Goal: Information Seeking & Learning: Learn about a topic

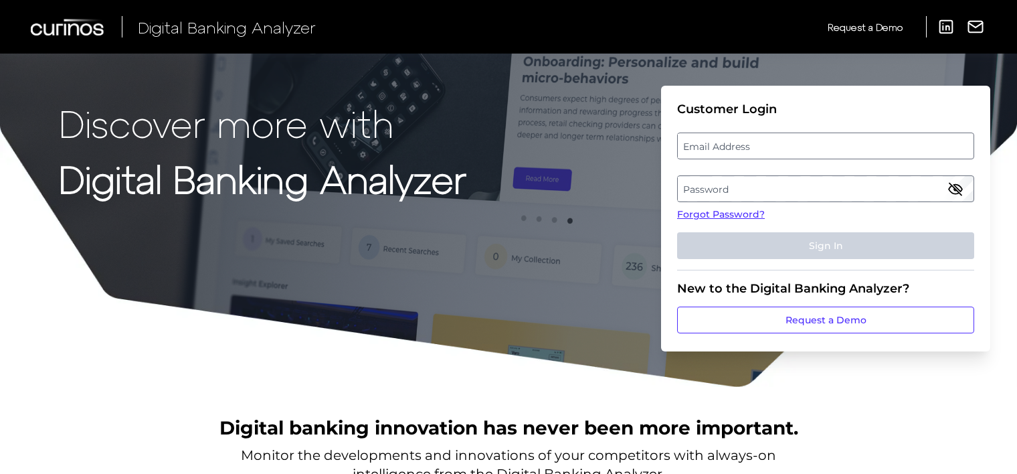
click at [821, 144] on label "Email Address" at bounding box center [825, 146] width 295 height 24
click at [821, 144] on input "email" at bounding box center [825, 145] width 297 height 27
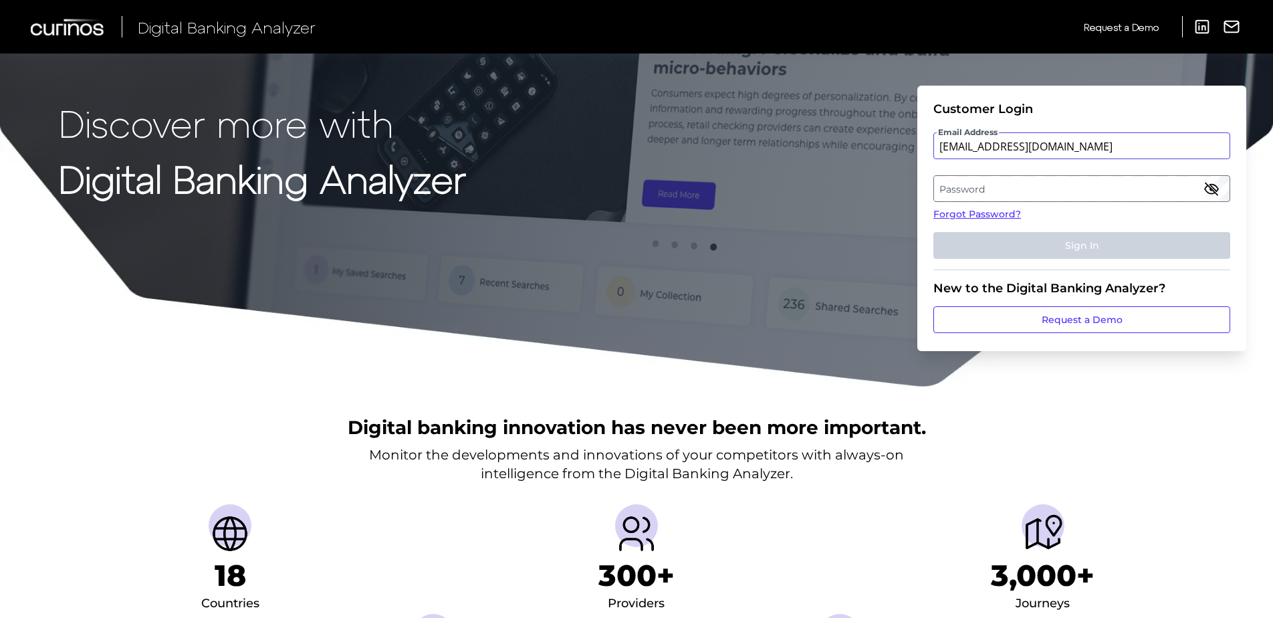
type input "[EMAIL_ADDRESS][DOMAIN_NAME]"
click at [1021, 191] on label "Password" at bounding box center [1081, 189] width 295 height 24
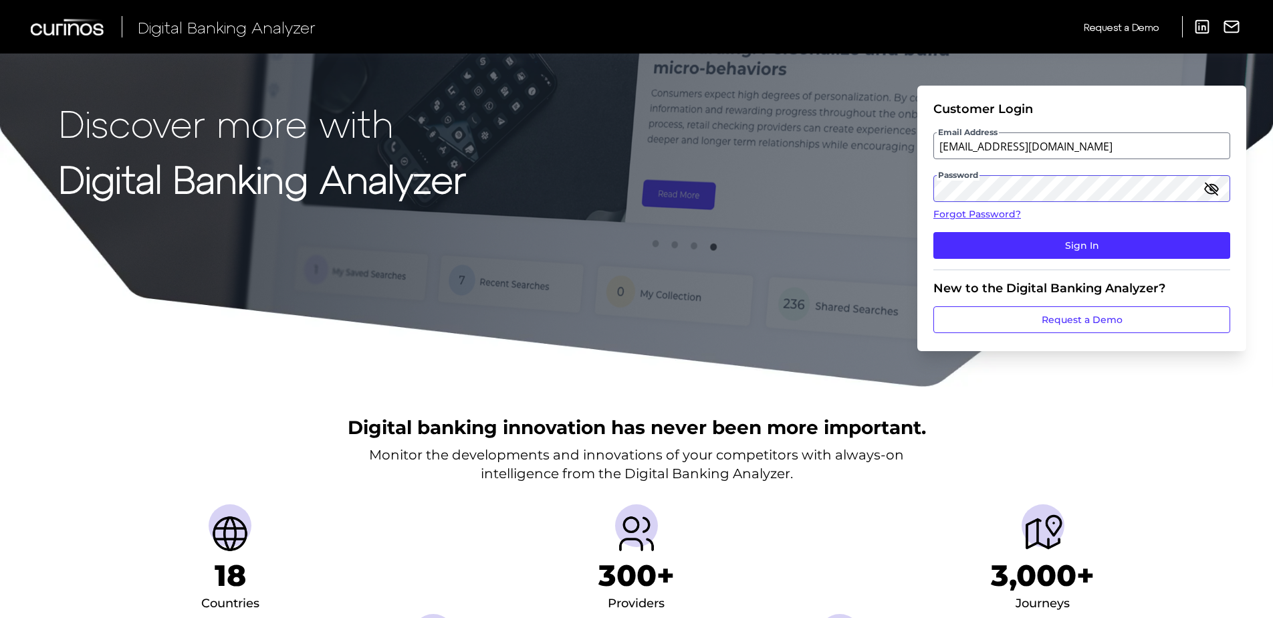
click at [934, 232] on button "Sign In" at bounding box center [1082, 245] width 297 height 27
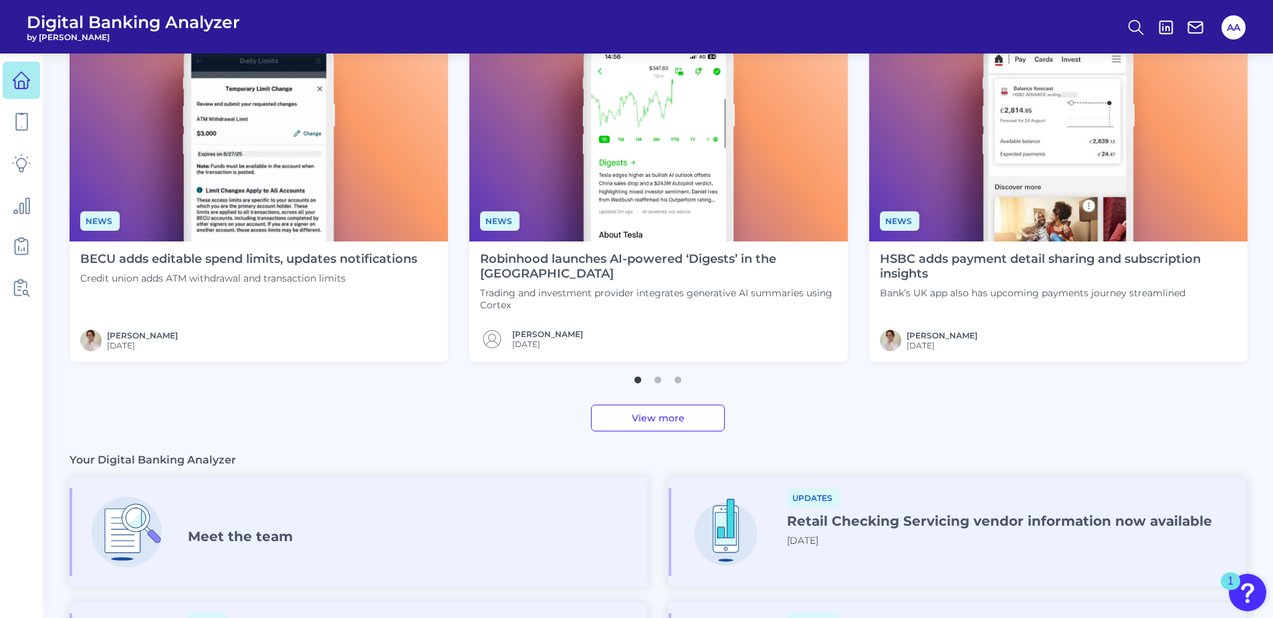
scroll to position [401, 0]
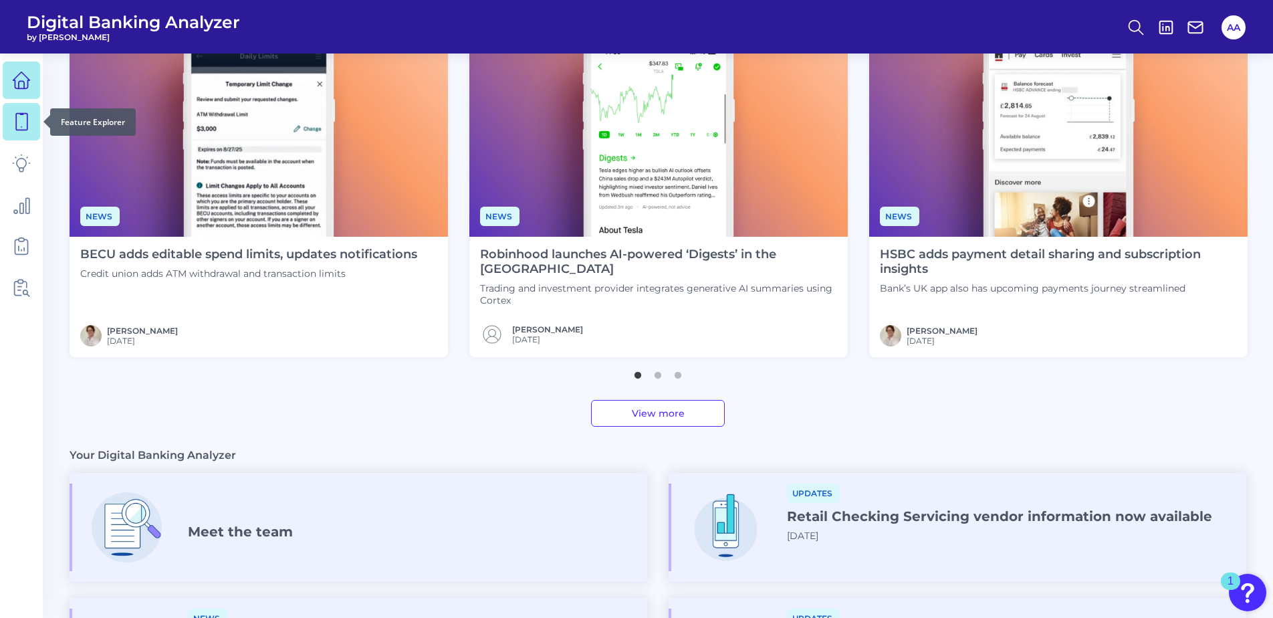
click at [21, 128] on icon at bounding box center [21, 121] width 19 height 19
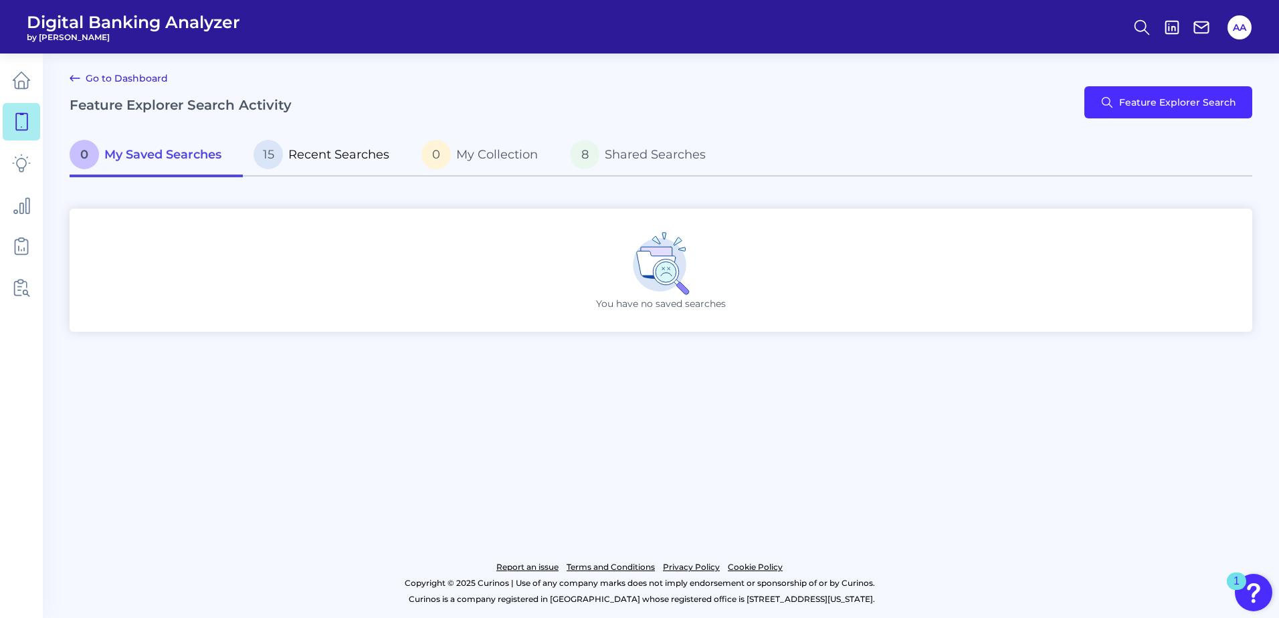
click at [350, 160] on span "Recent Searches" at bounding box center [338, 154] width 101 height 15
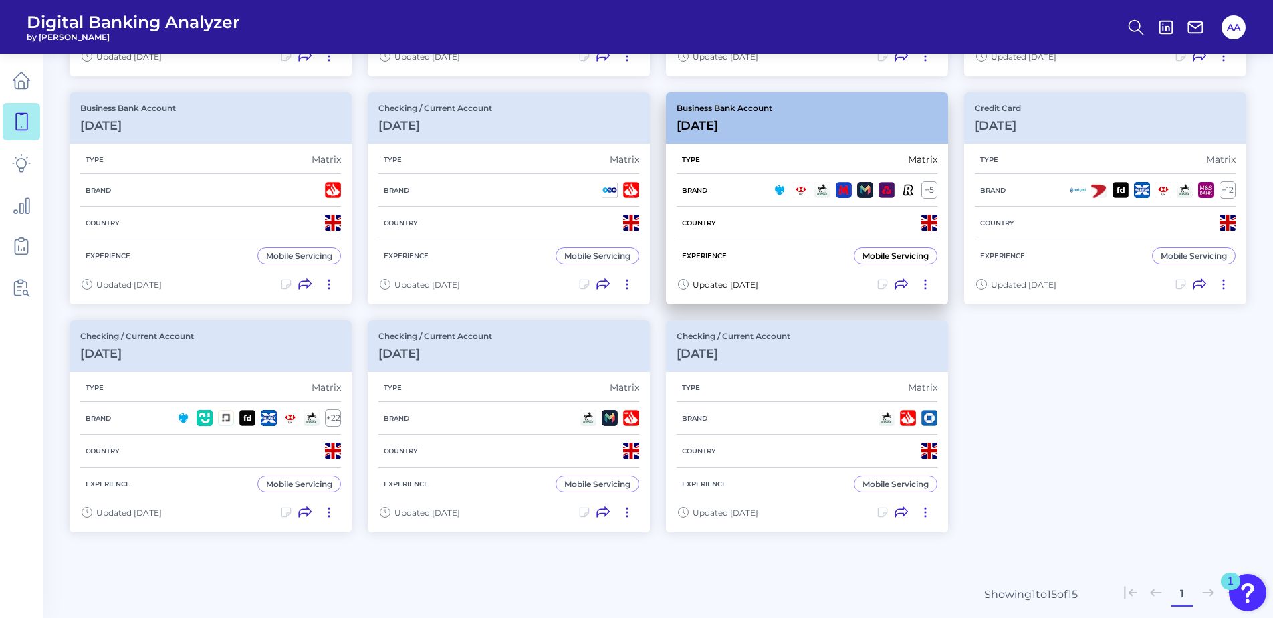
scroll to position [401, 0]
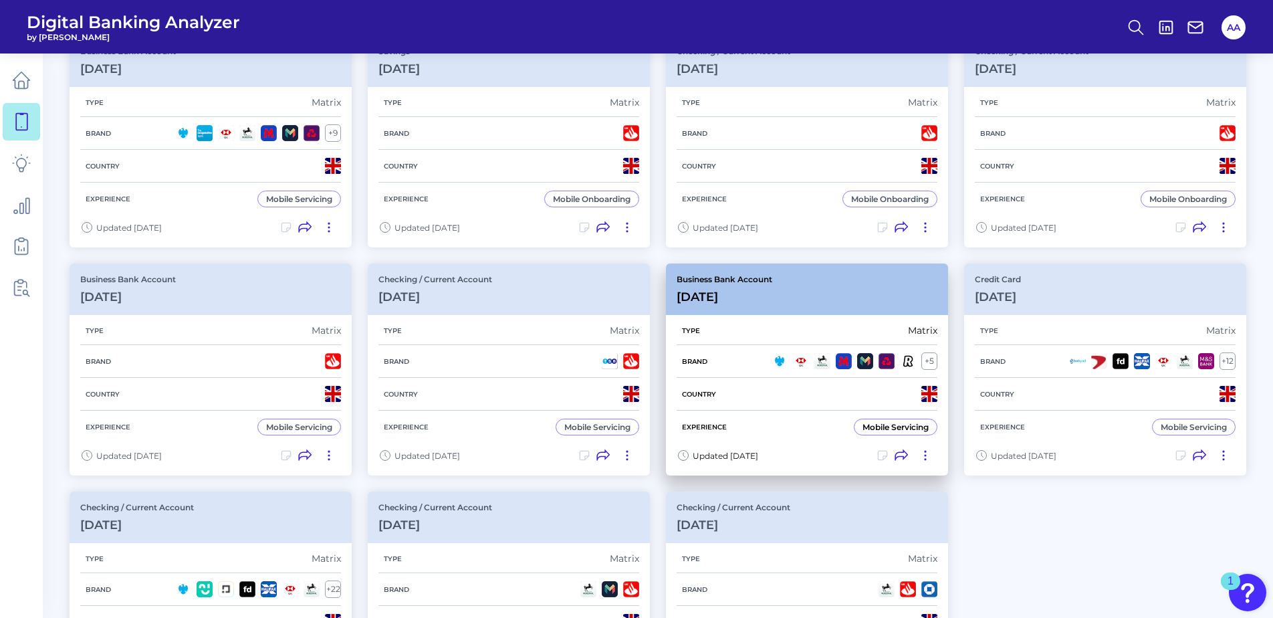
click at [845, 293] on div "Business Bank Account [DATE][FINANCIAL_ID]" at bounding box center [807, 290] width 282 height 52
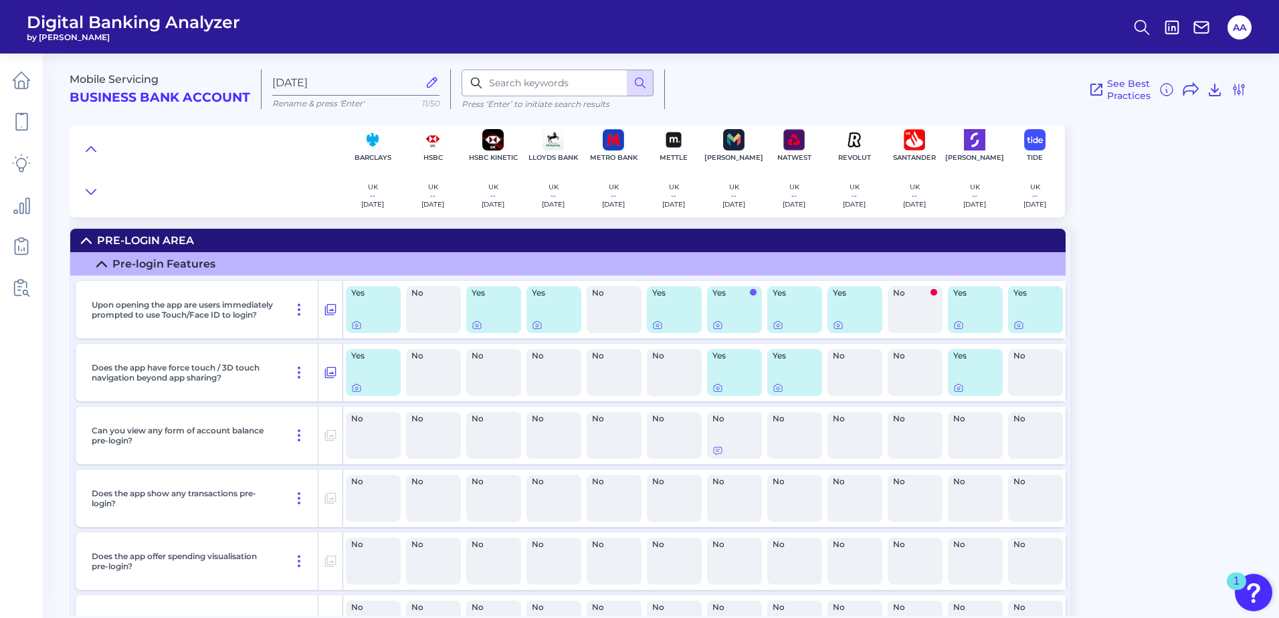
click at [506, 247] on summary "Pre-Login Area" at bounding box center [567, 240] width 995 height 23
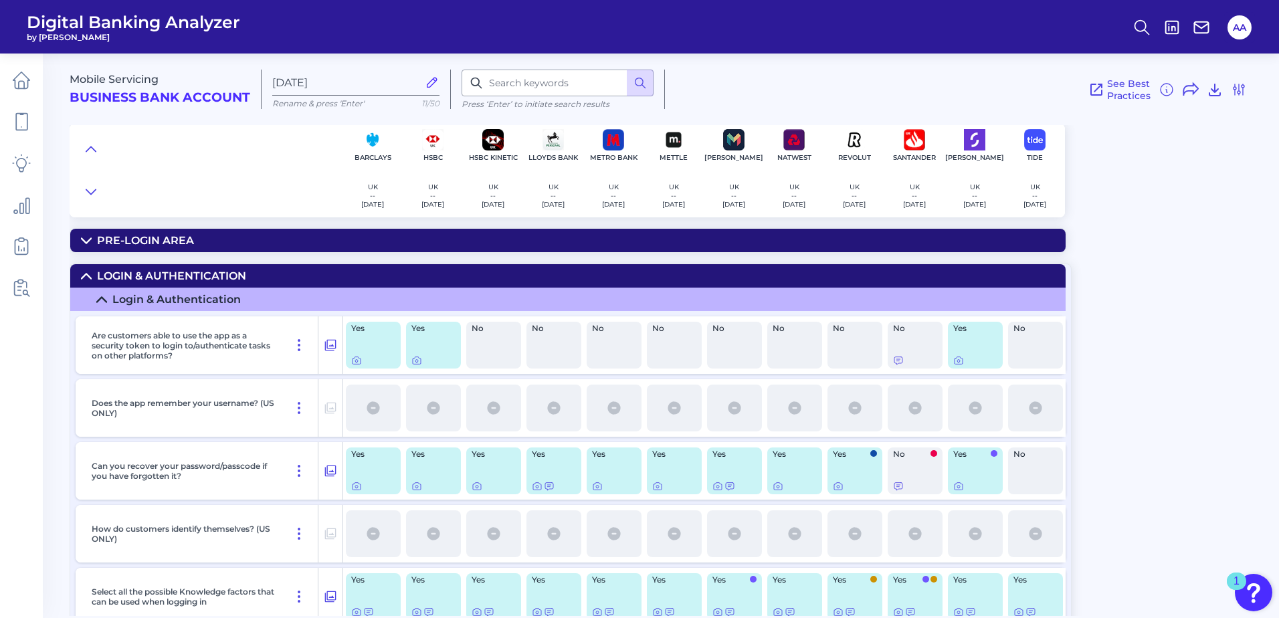
click at [503, 273] on summary "Login & Authentication" at bounding box center [567, 275] width 995 height 23
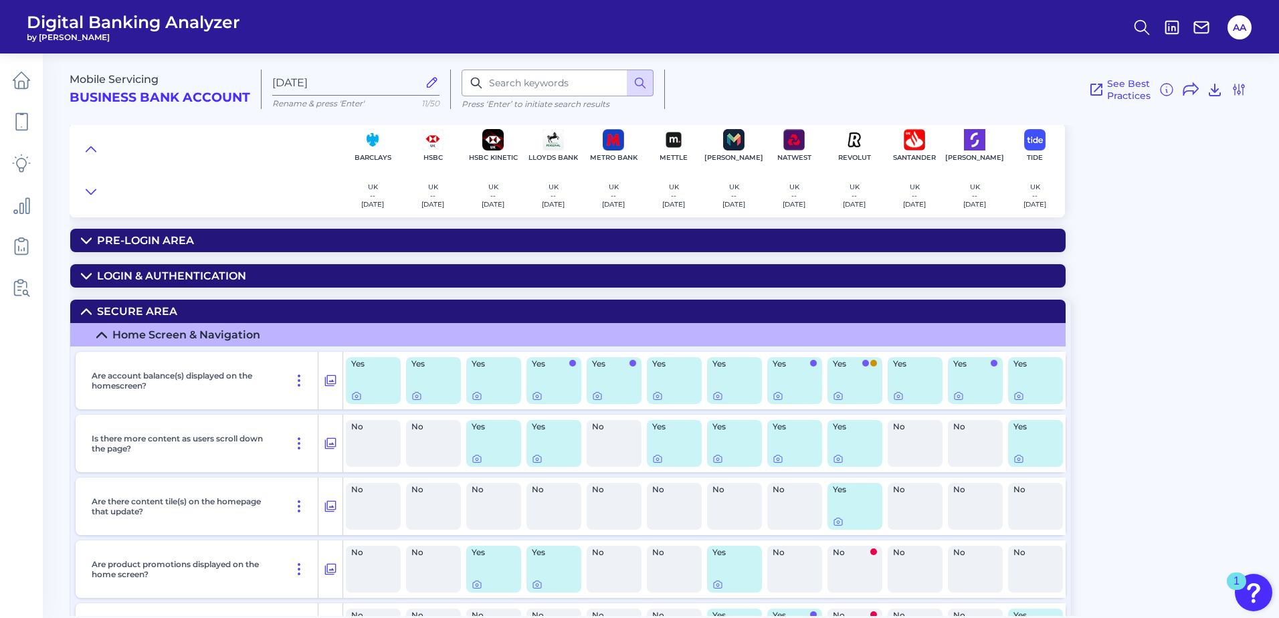
click at [486, 306] on summary "Secure Area" at bounding box center [567, 311] width 995 height 23
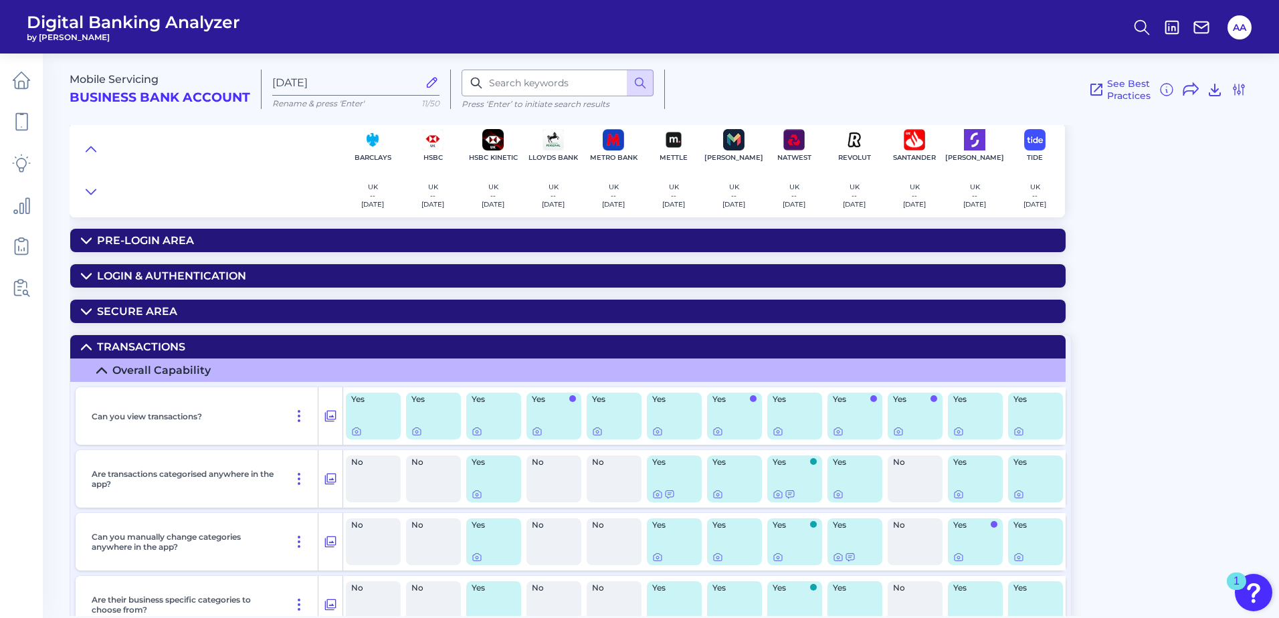
click at [478, 342] on summary "Transactions" at bounding box center [567, 346] width 995 height 23
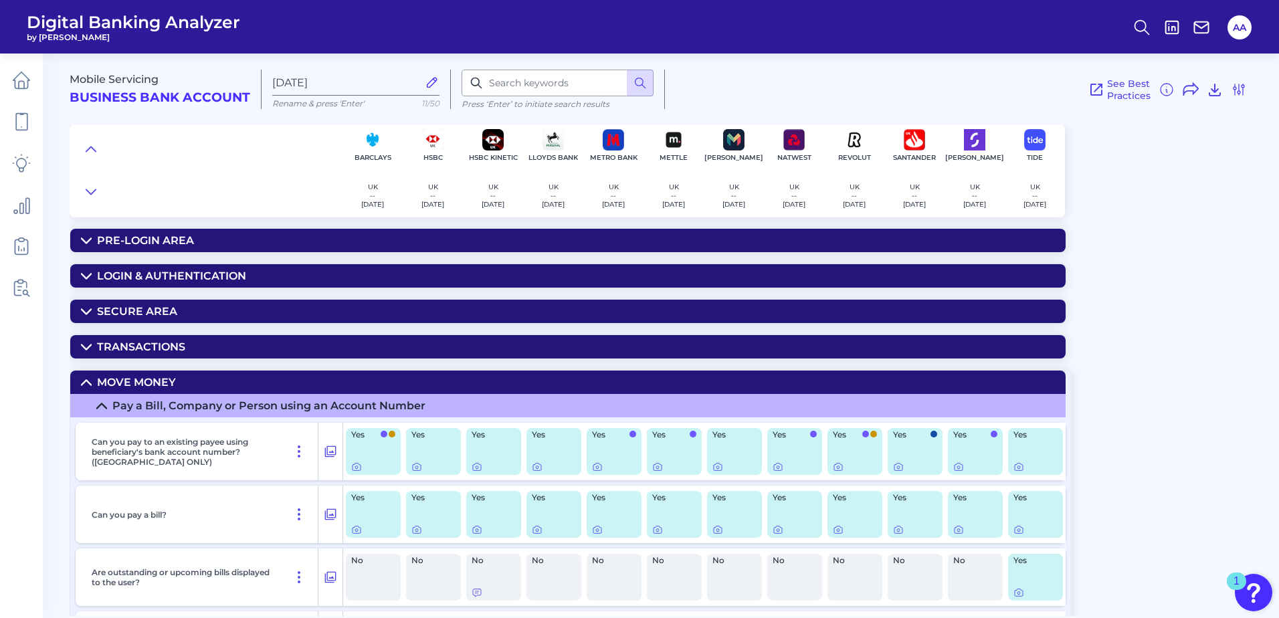
scroll to position [134, 0]
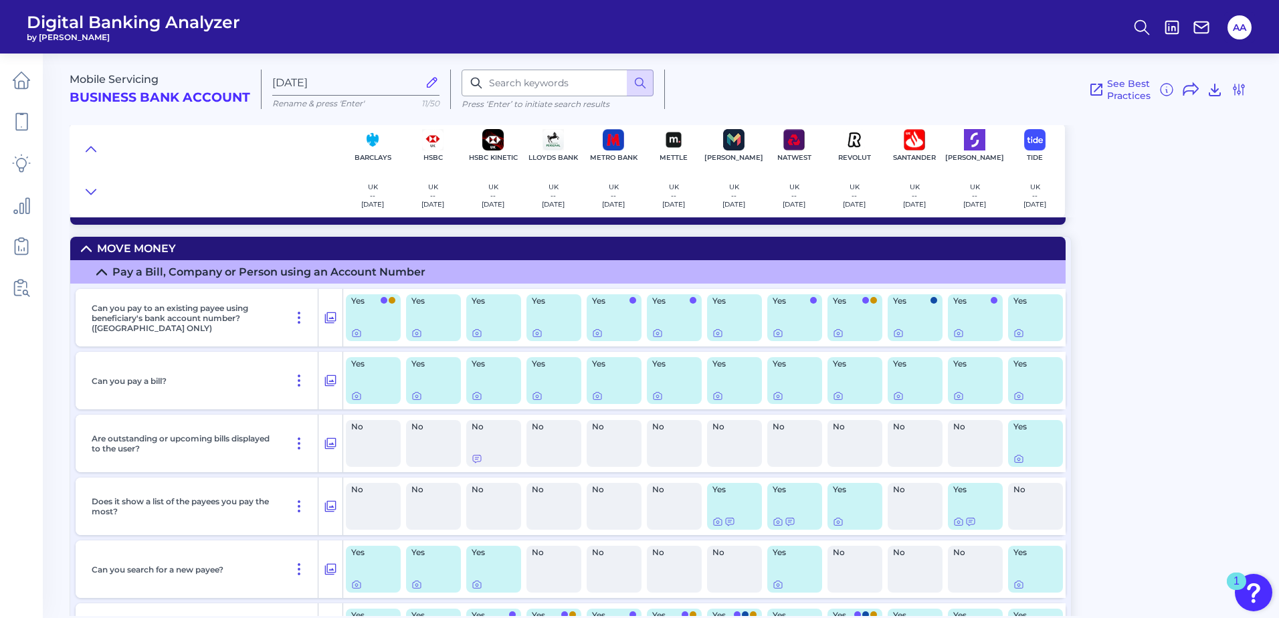
click at [520, 251] on summary "Move Money" at bounding box center [567, 248] width 995 height 23
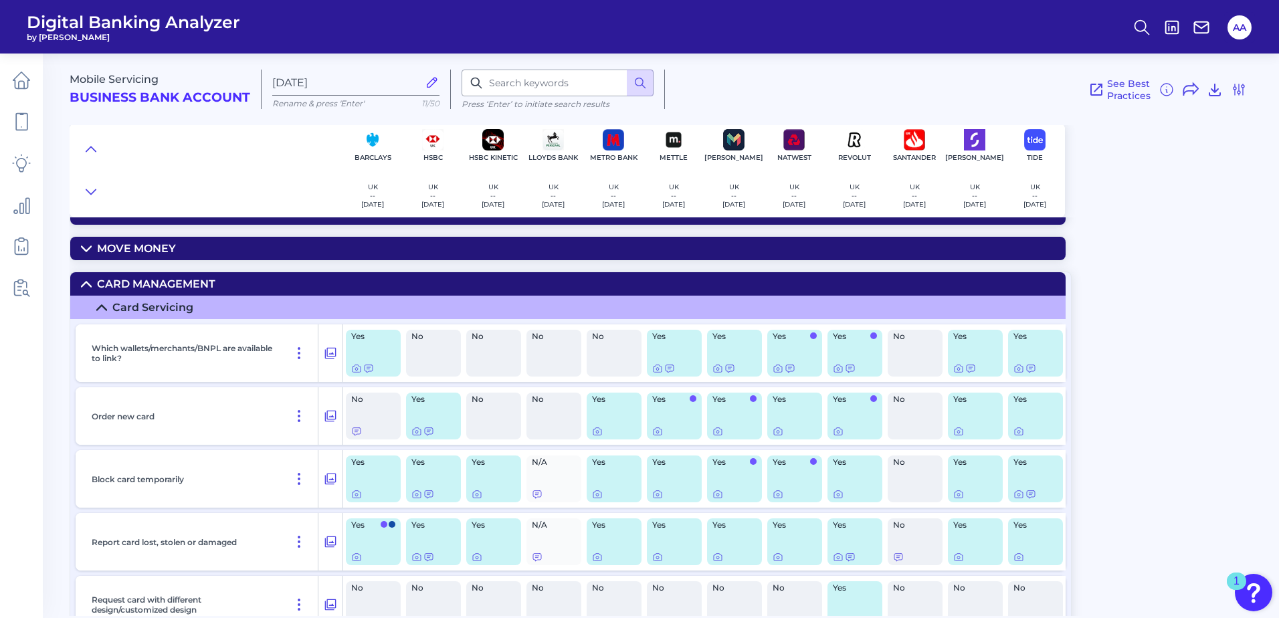
click at [508, 288] on summary "Card Management" at bounding box center [567, 283] width 995 height 23
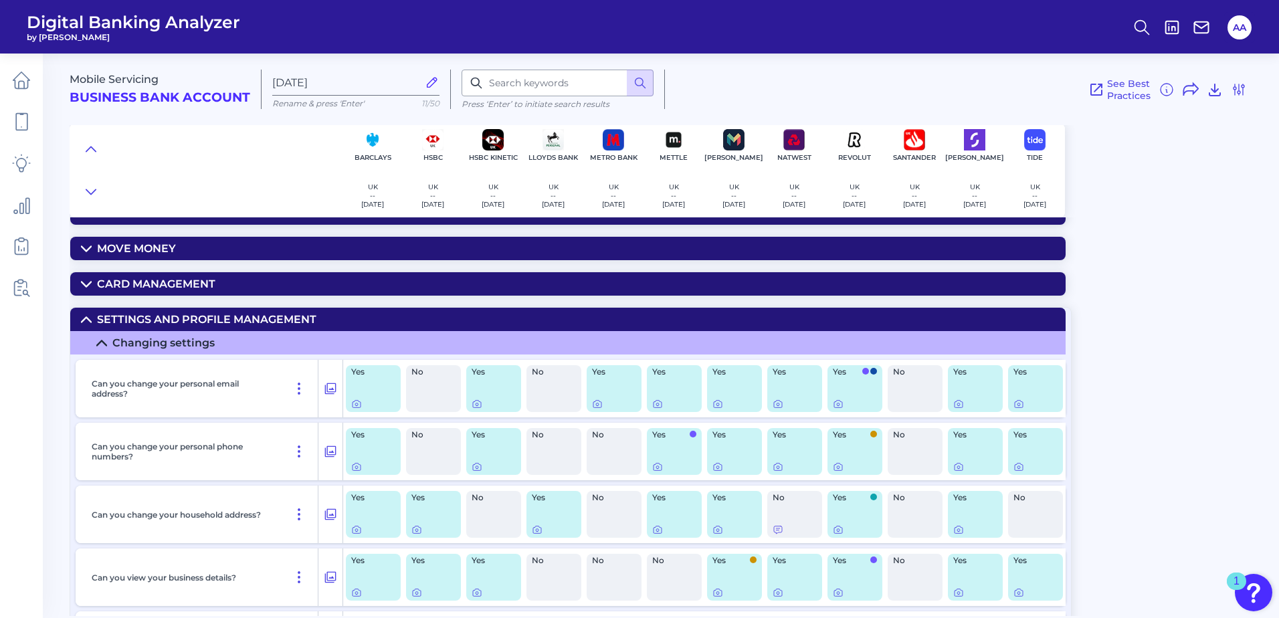
click at [528, 316] on summary "Settings and Profile Management" at bounding box center [567, 319] width 995 height 23
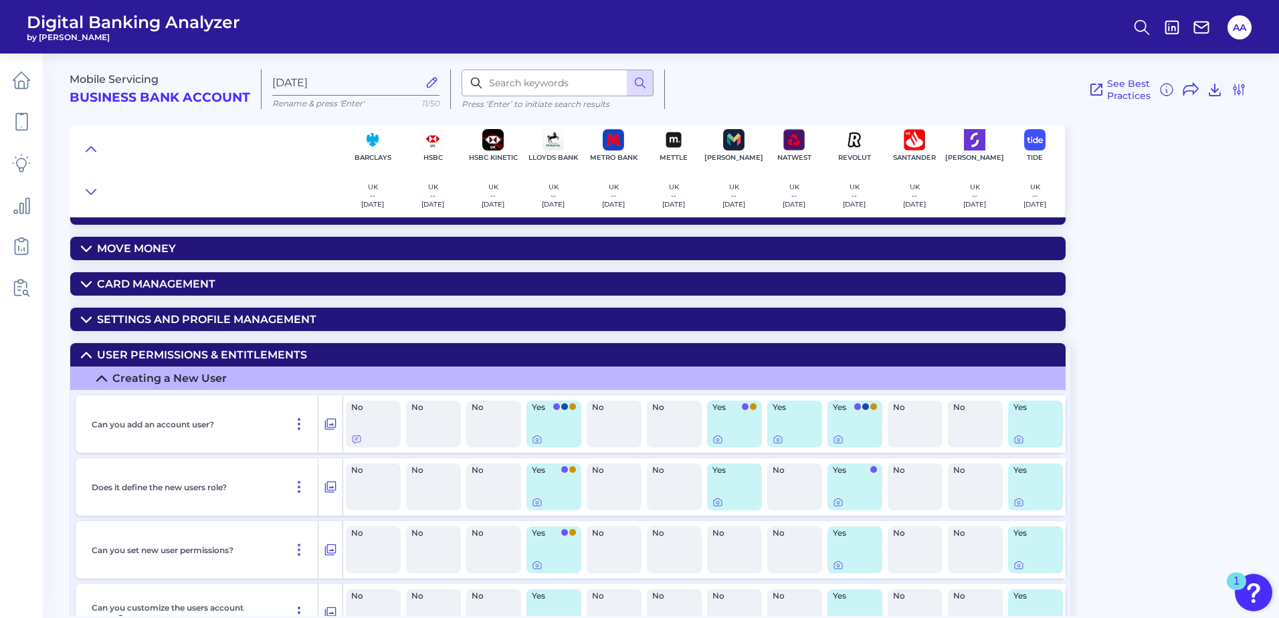
click at [385, 353] on summary "User Permissions & Entitlements" at bounding box center [567, 354] width 995 height 23
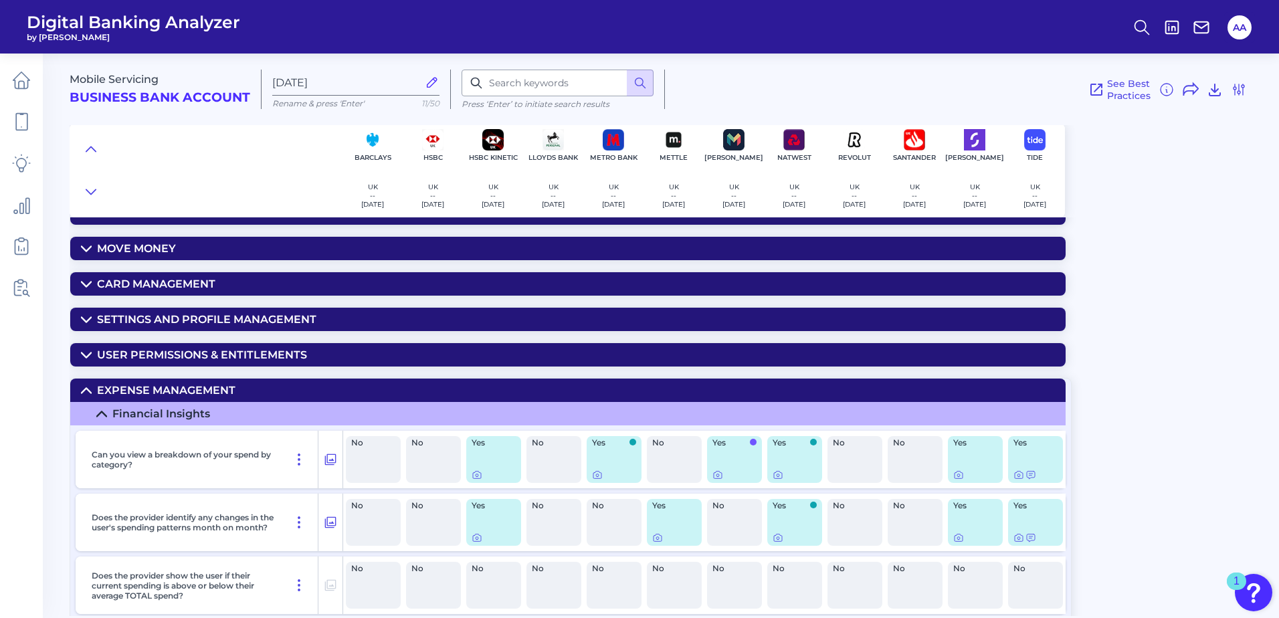
click at [385, 353] on summary "User Permissions & Entitlements" at bounding box center [567, 354] width 995 height 23
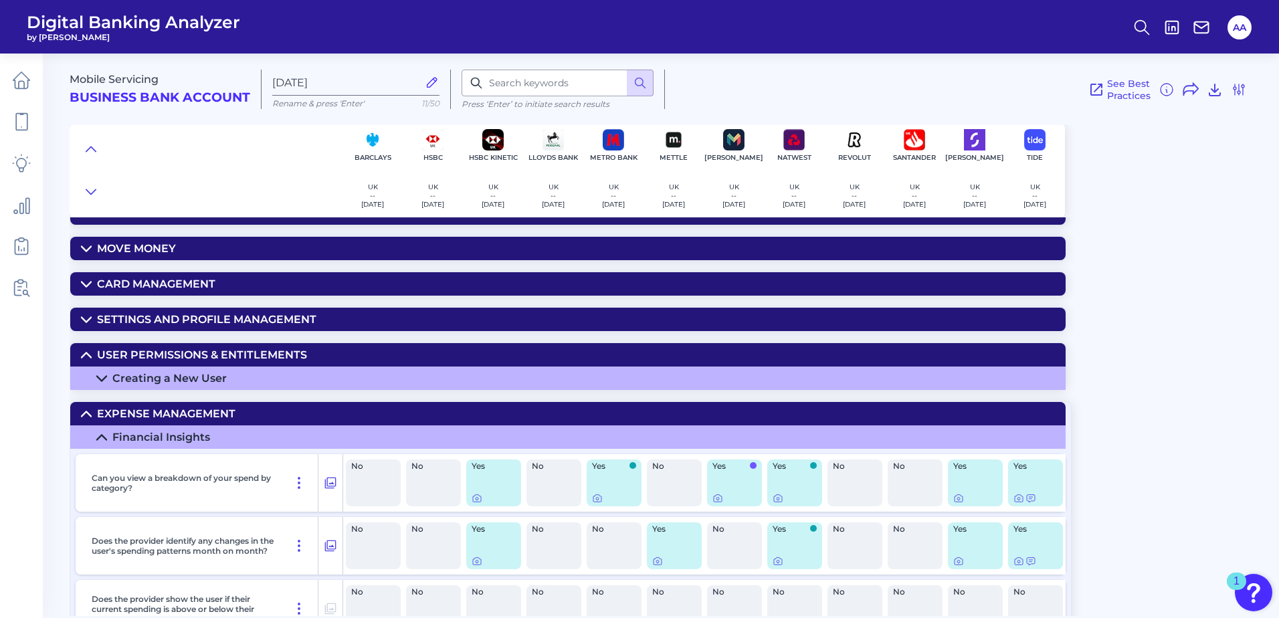
click at [324, 375] on summary "Creating a New User" at bounding box center [567, 378] width 995 height 23
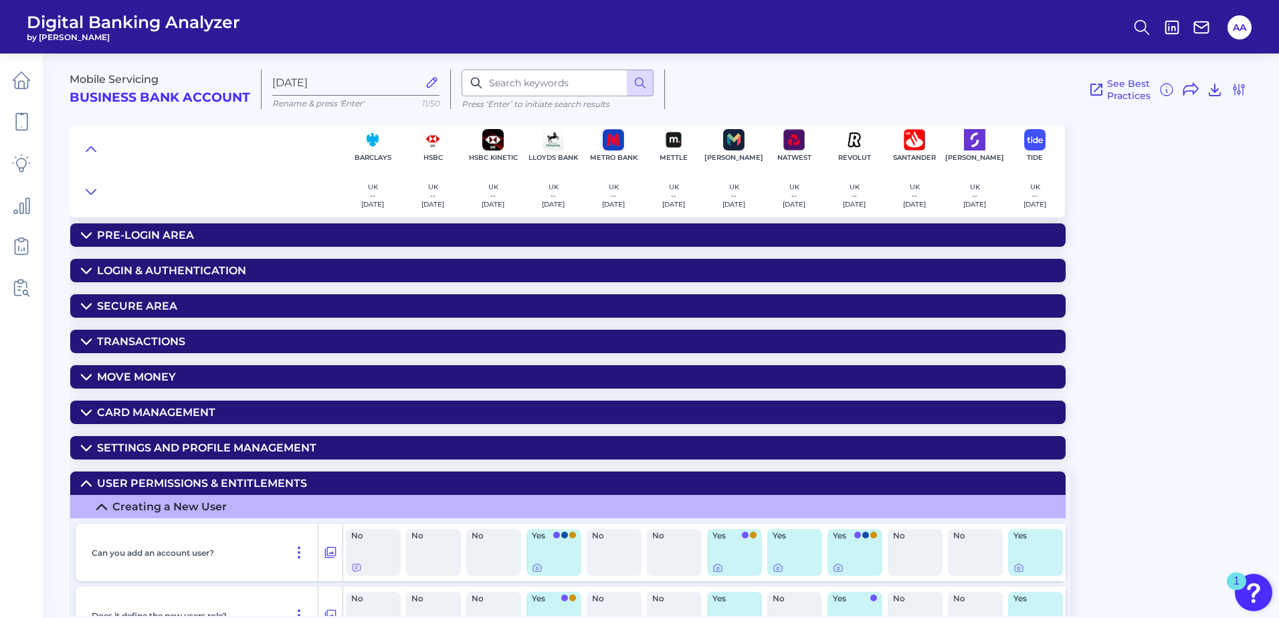
scroll to position [0, 0]
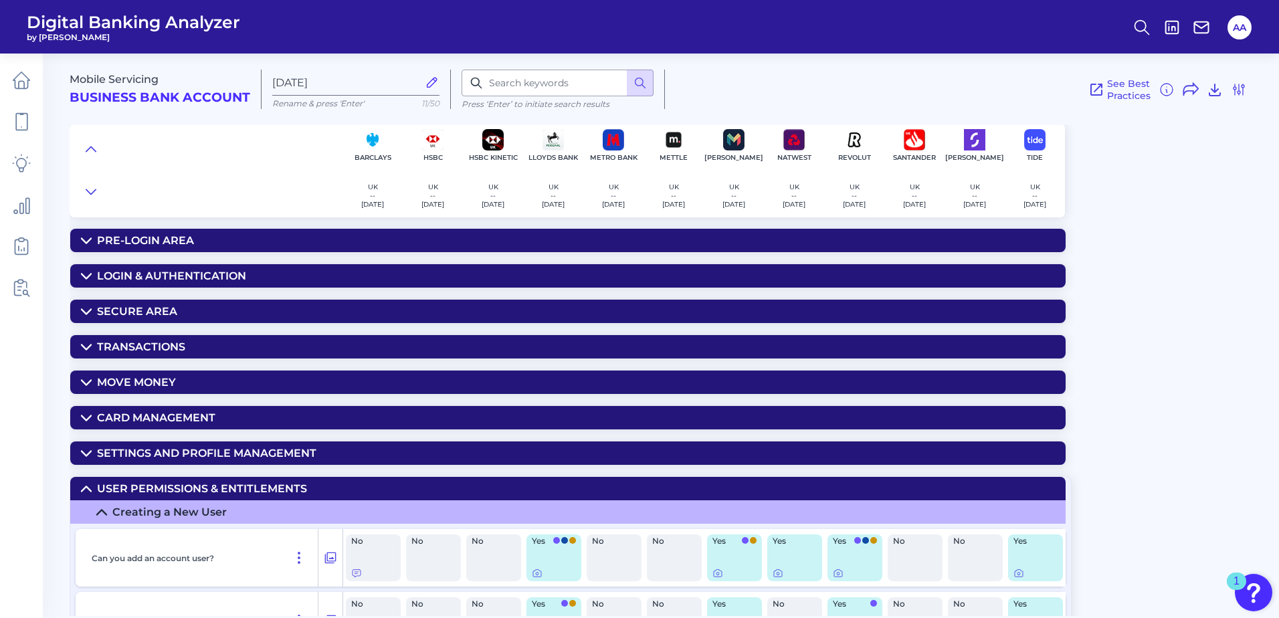
click at [311, 473] on summary "User Permissions & Entitlements" at bounding box center [567, 488] width 995 height 23
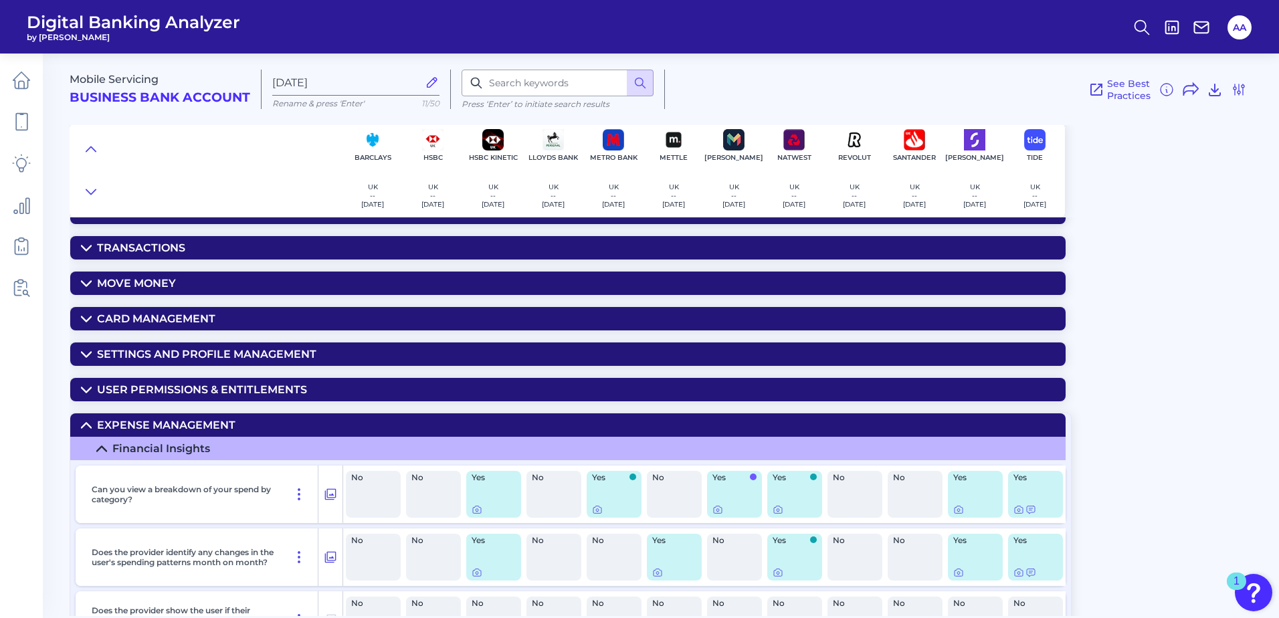
scroll to position [268, 0]
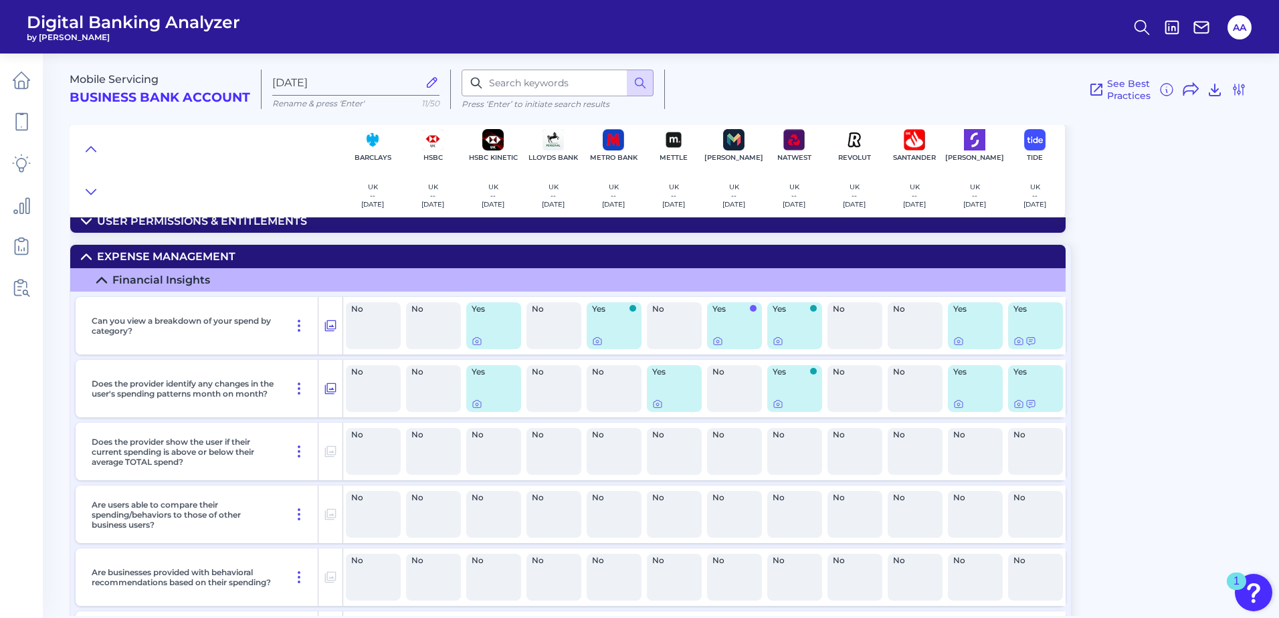
click at [314, 249] on summary "Expense Management" at bounding box center [567, 256] width 995 height 23
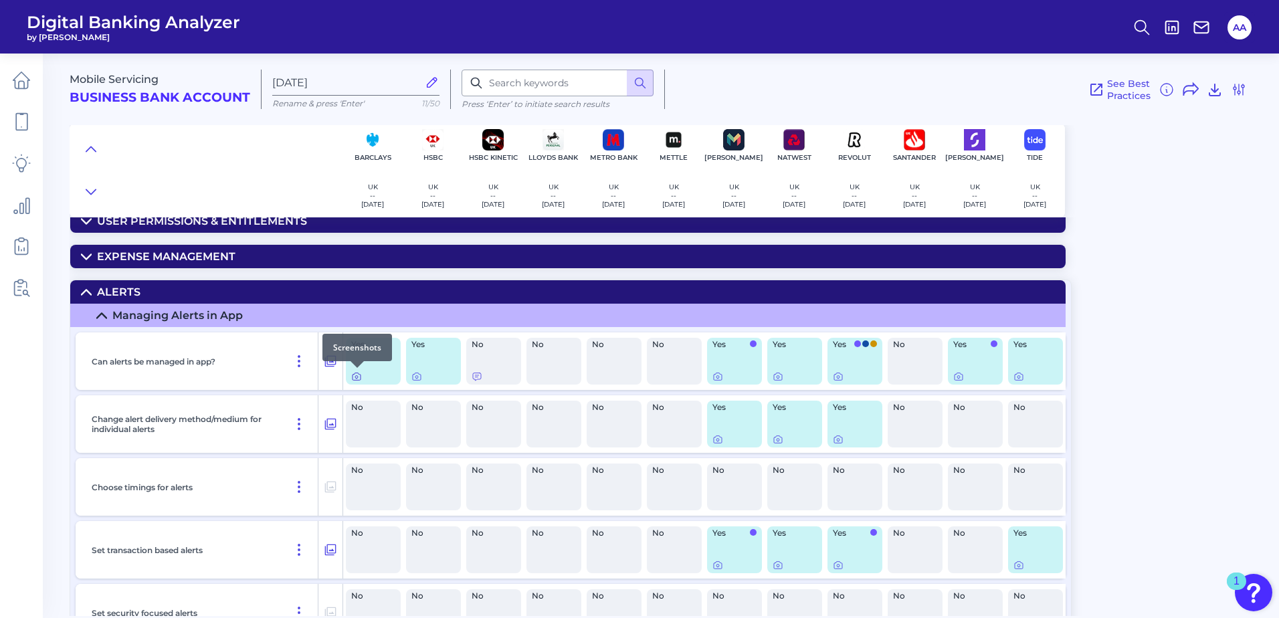
click at [358, 377] on icon at bounding box center [356, 377] width 3 height 3
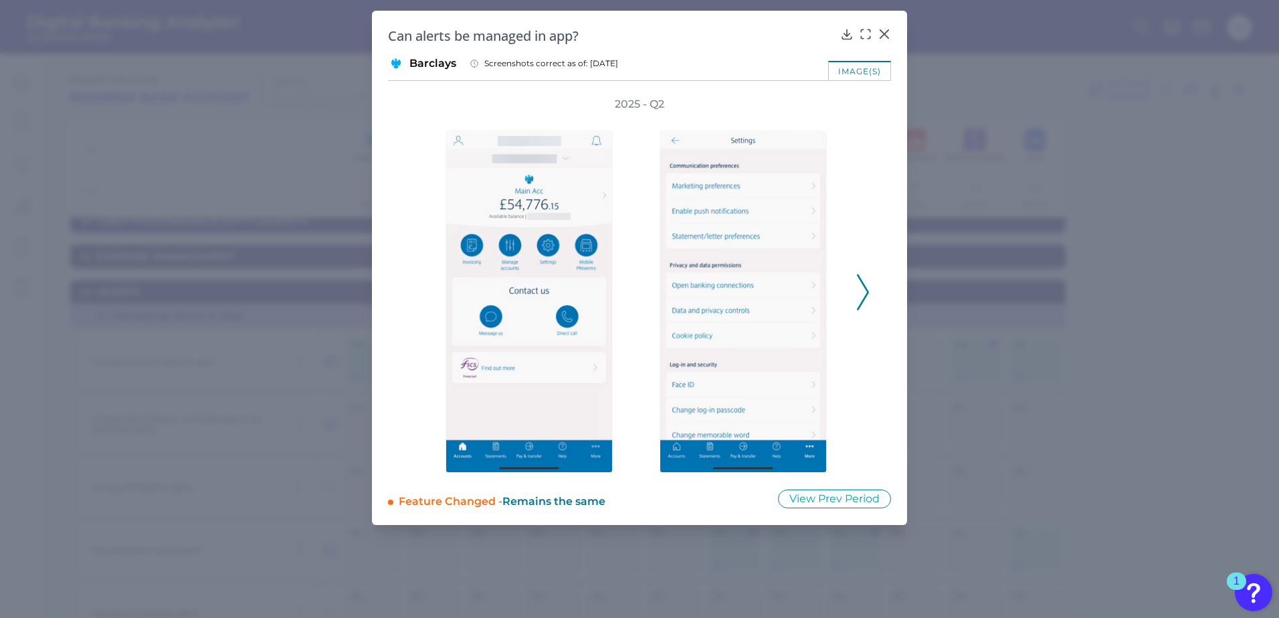
click at [863, 279] on icon at bounding box center [863, 292] width 12 height 36
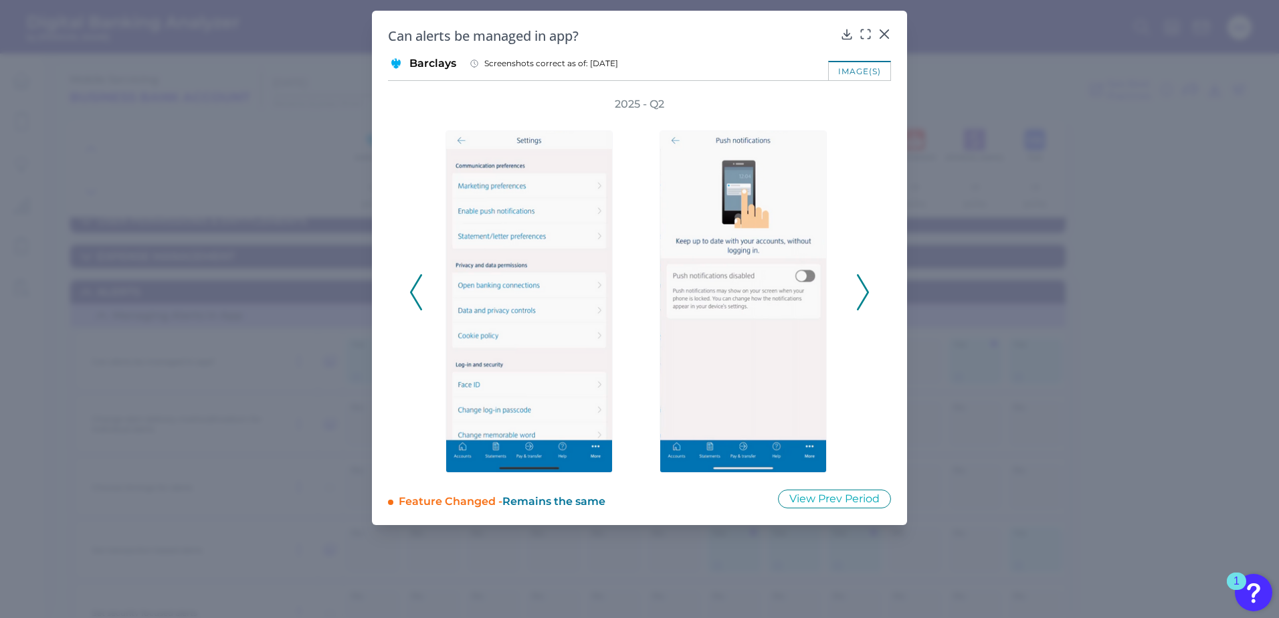
click at [862, 282] on polyline at bounding box center [862, 292] width 10 height 34
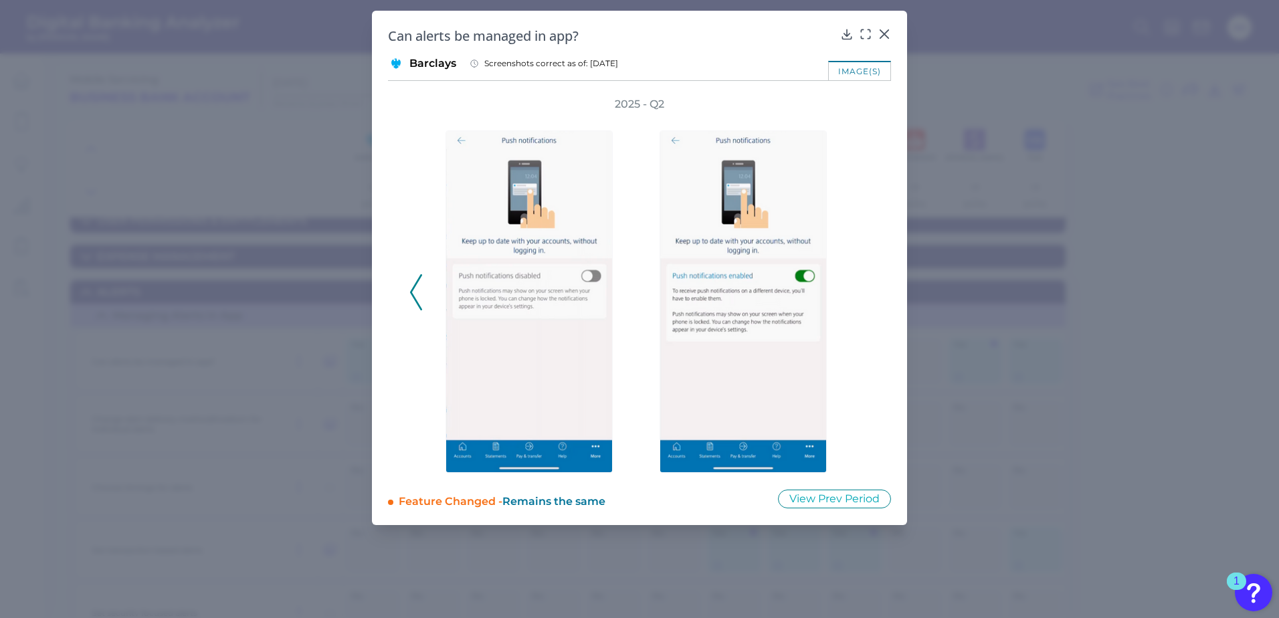
click at [862, 282] on div "2025 - Q2" at bounding box center [639, 285] width 460 height 376
click at [882, 33] on icon at bounding box center [884, 33] width 13 height 13
